Goal: Find contact information: Find contact information

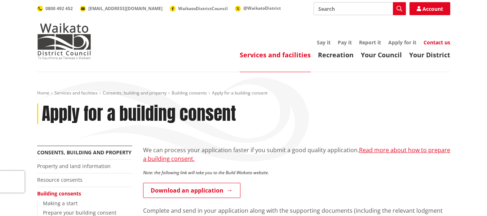
click at [434, 45] on link "Contact us" at bounding box center [437, 42] width 27 height 7
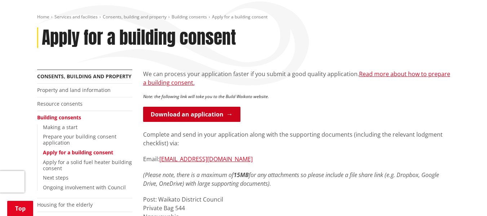
click at [197, 117] on link "Download an application" at bounding box center [191, 114] width 97 height 15
